Goal: Find specific page/section: Find specific page/section

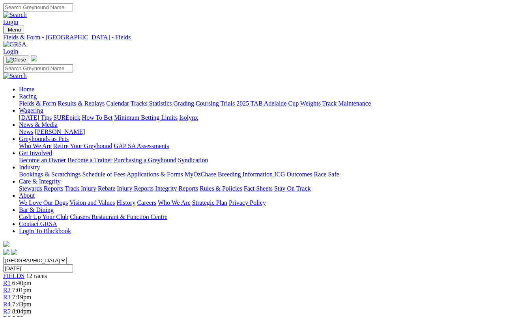
click at [30, 100] on link "Fields & Form" at bounding box center [37, 103] width 37 height 7
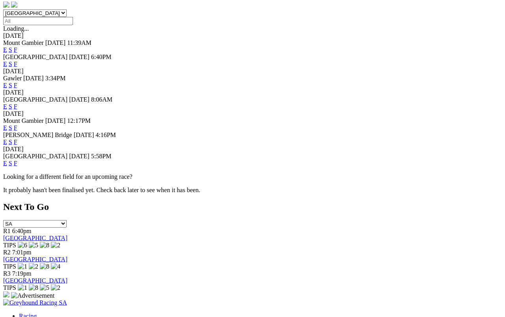
scroll to position [247, 0]
click at [17, 160] on link "F" at bounding box center [16, 163] width 4 height 7
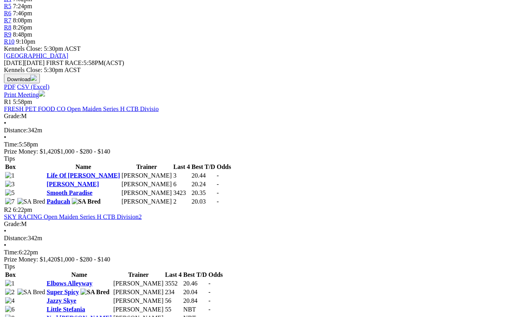
scroll to position [306, 0]
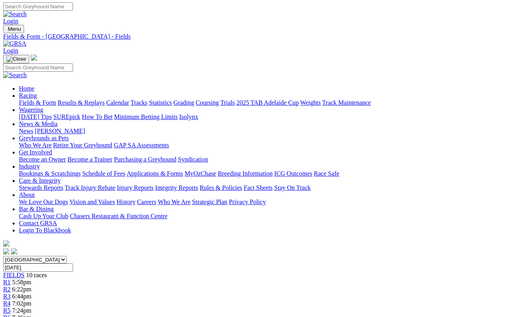
scroll to position [0, 0]
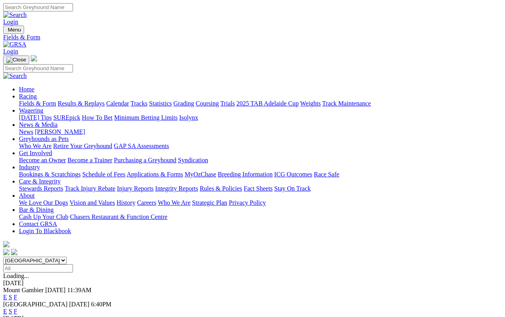
scroll to position [260, 0]
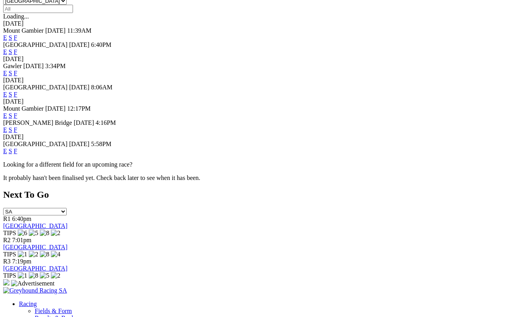
click at [17, 127] on link "F" at bounding box center [16, 130] width 4 height 7
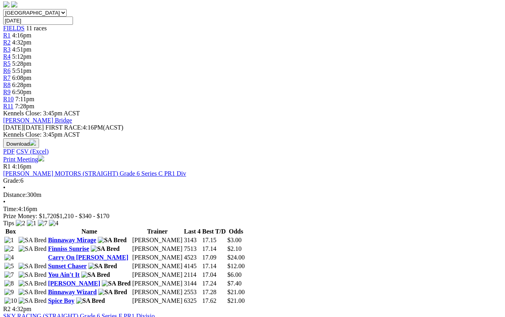
scroll to position [267, 0]
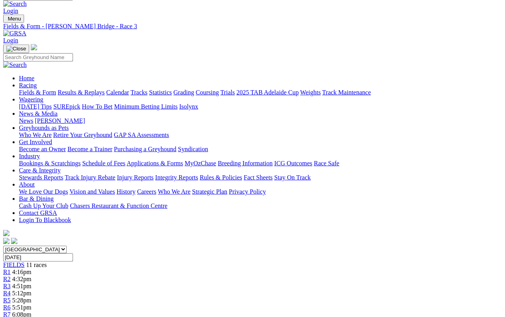
scroll to position [9, 0]
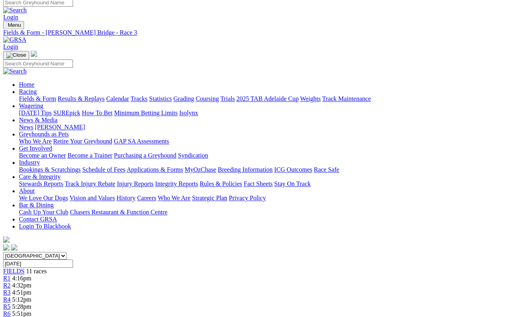
scroll to position [5, 0]
click at [35, 95] on link "Fields & Form" at bounding box center [37, 98] width 37 height 7
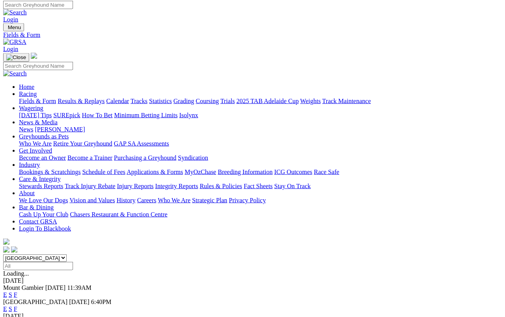
scroll to position [2, 0]
click at [17, 293] on link "F" at bounding box center [16, 309] width 4 height 7
